Goal: Book appointment/travel/reservation

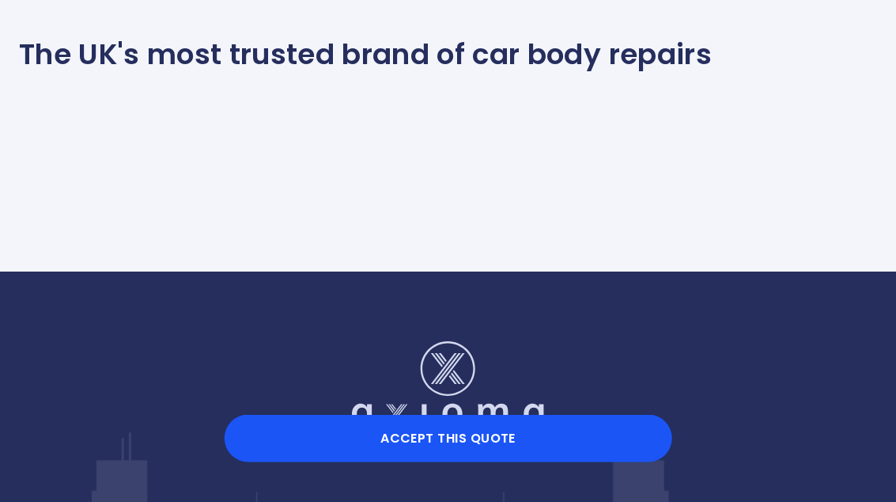
scroll to position [1583, 0]
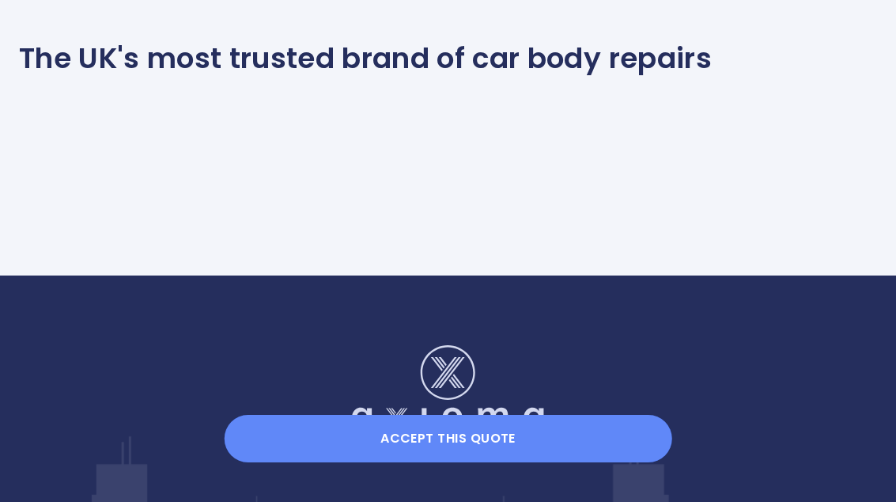
click at [443, 462] on button "Accept this Quote" at bounding box center [448, 438] width 449 height 47
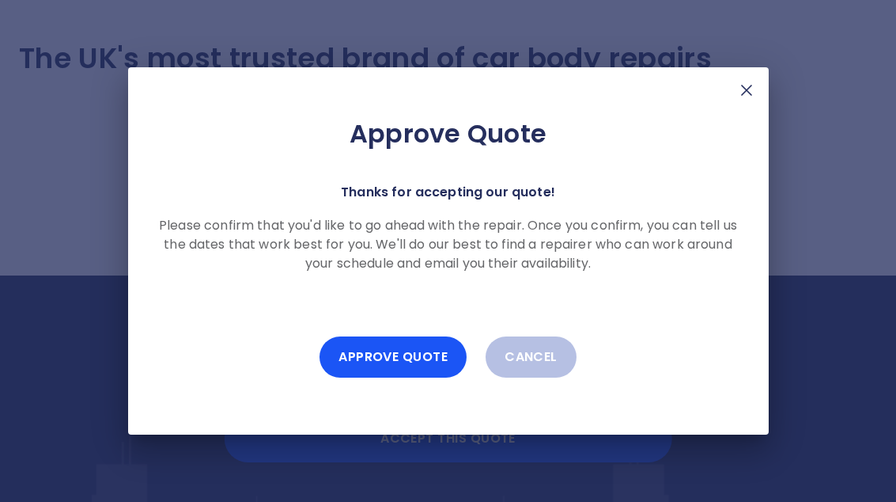
click at [392, 377] on button "Approve Quote" at bounding box center [393, 356] width 147 height 41
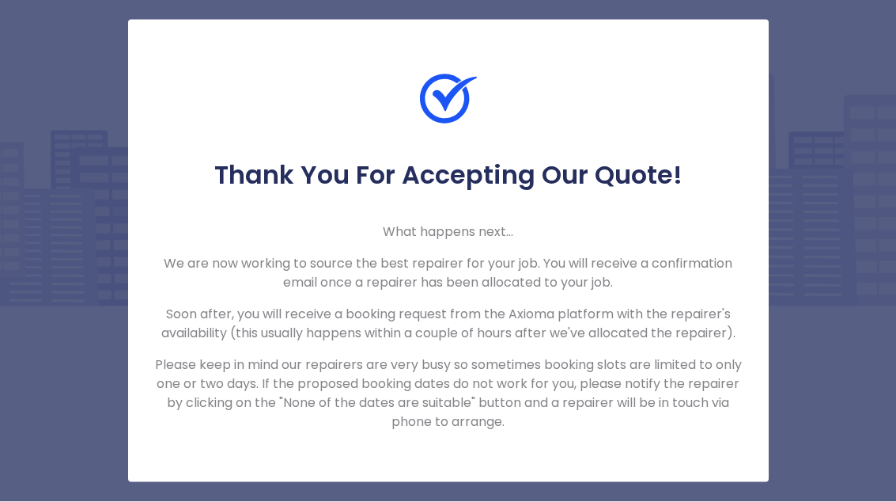
click at [679, 431] on p "Please keep in mind our repairers are very busy so sometimes booking slots are …" at bounding box center [448, 393] width 590 height 76
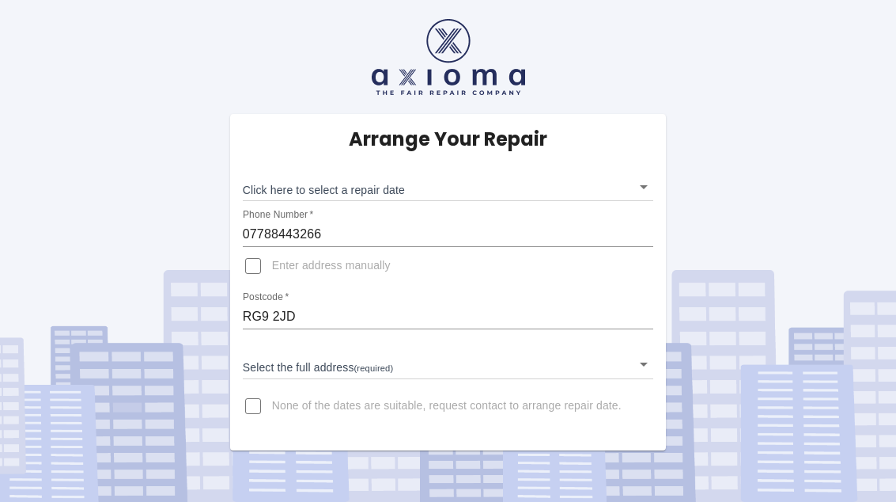
click at [339, 191] on body "Arrange Your Repair Click here to select a repair date ​ Phone Number   * 07788…" at bounding box center [448, 251] width 896 height 502
click at [374, 187] on body "Arrange Your Repair Click here to select a repair date ​ Phone Number   * 07788…" at bounding box center [448, 251] width 896 height 502
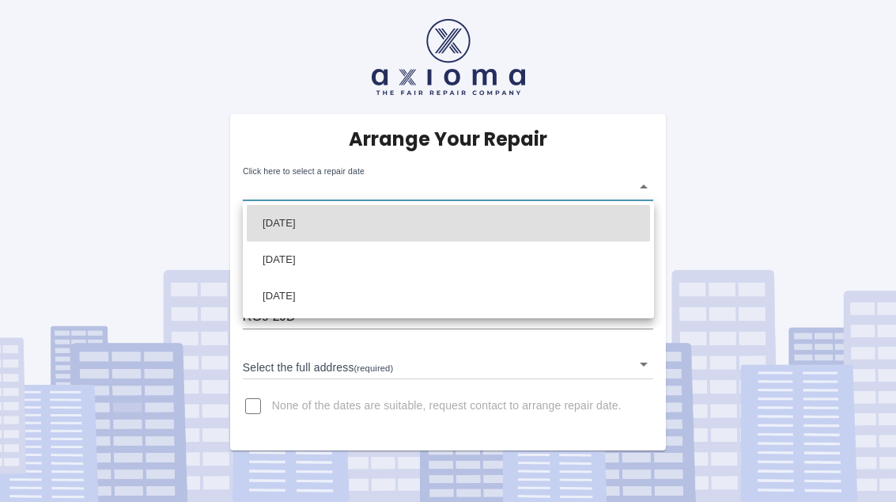
click at [320, 304] on li "[DATE]" at bounding box center [448, 296] width 403 height 36
type input "2025-10-02T00:00:00.000Z"
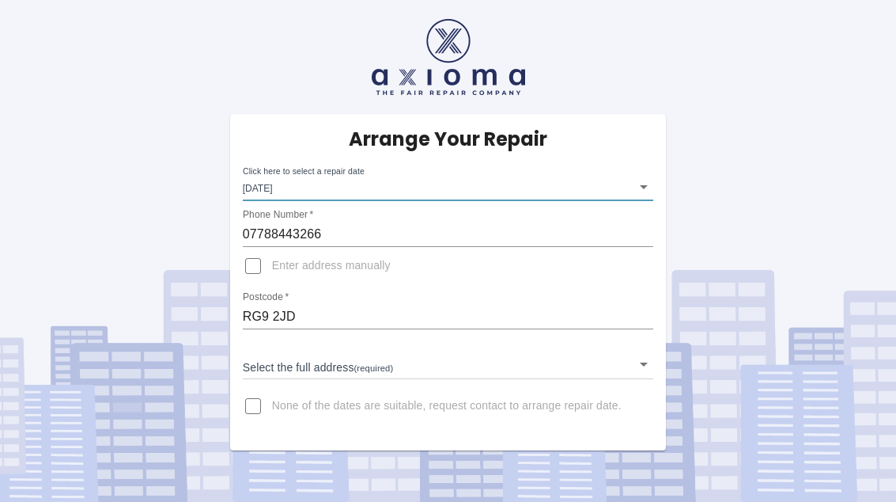
click at [293, 367] on body "Arrange Your Repair Click here to select a repair date Thu Oct 02 2025 2025-10-…" at bounding box center [448, 251] width 896 height 502
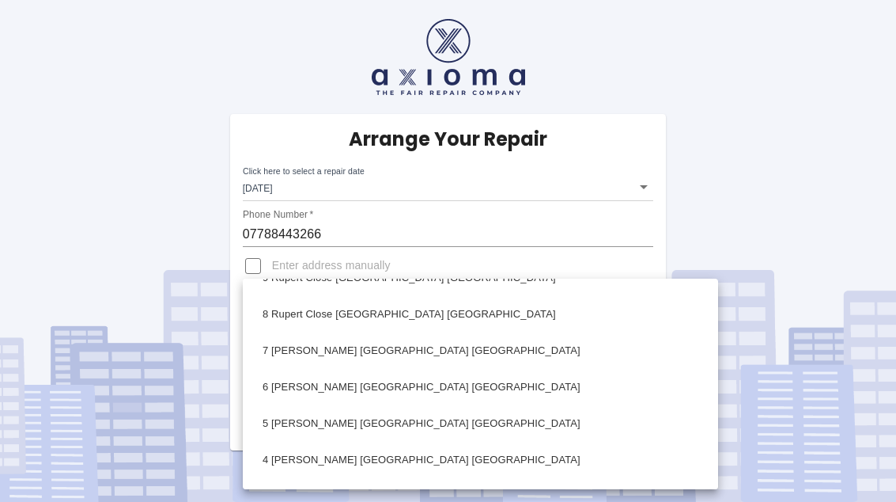
scroll to position [142, 0]
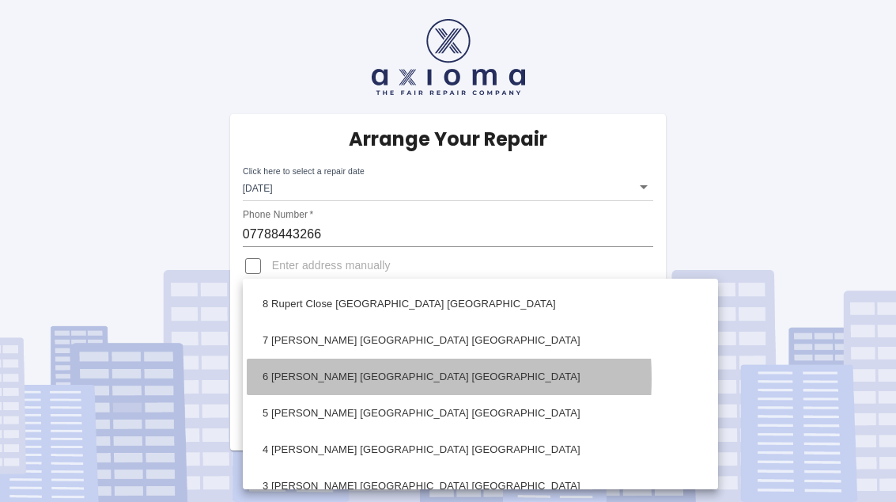
click at [336, 378] on li "6 Rupert Close Henley-on-Thames Oxfordshire" at bounding box center [481, 376] width 468 height 36
type input "6 Rupert Close Henley-on-Thames Oxfordshire"
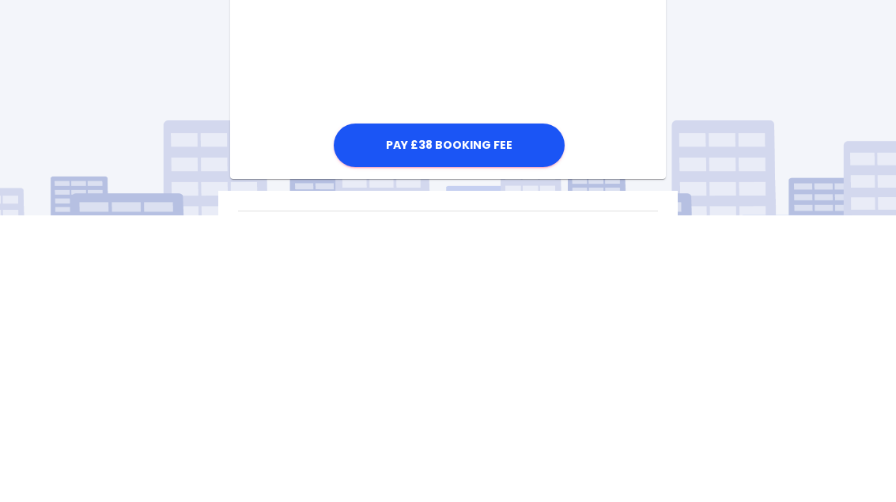
scroll to position [870, 0]
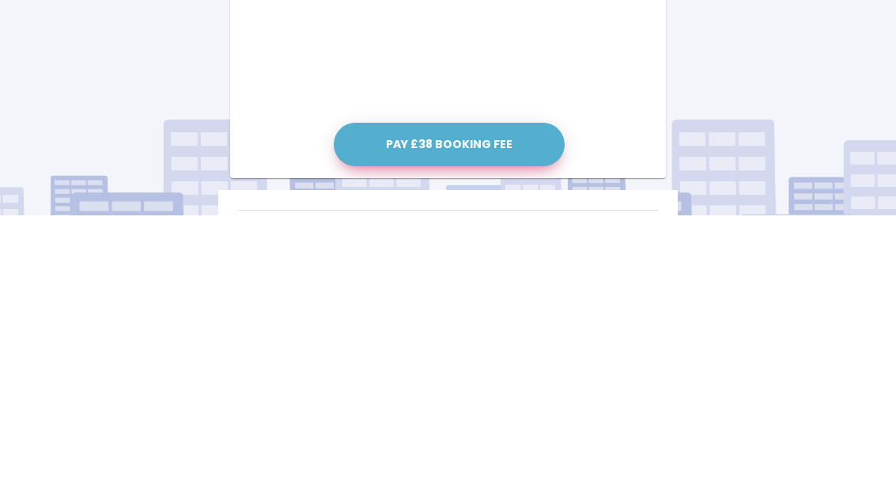
click at [456, 410] on button "Pay £38 Booking Fee" at bounding box center [449, 432] width 231 height 44
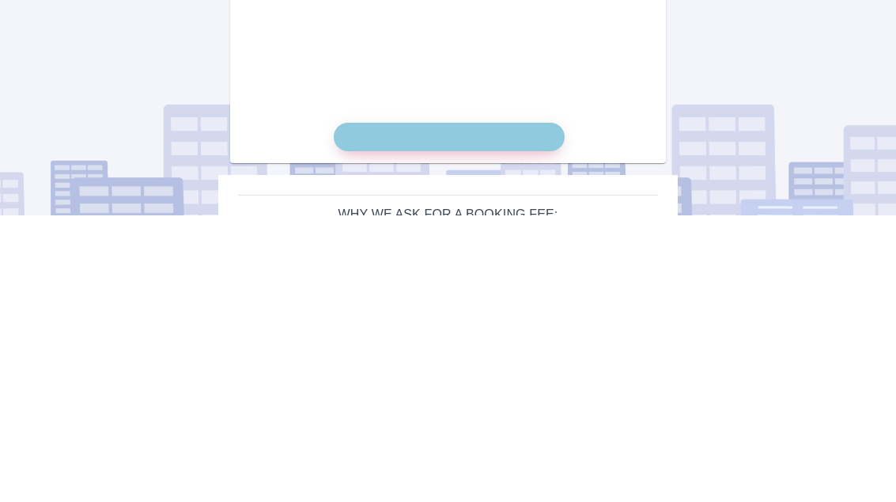
scroll to position [940, 0]
